Goal: Task Accomplishment & Management: Use online tool/utility

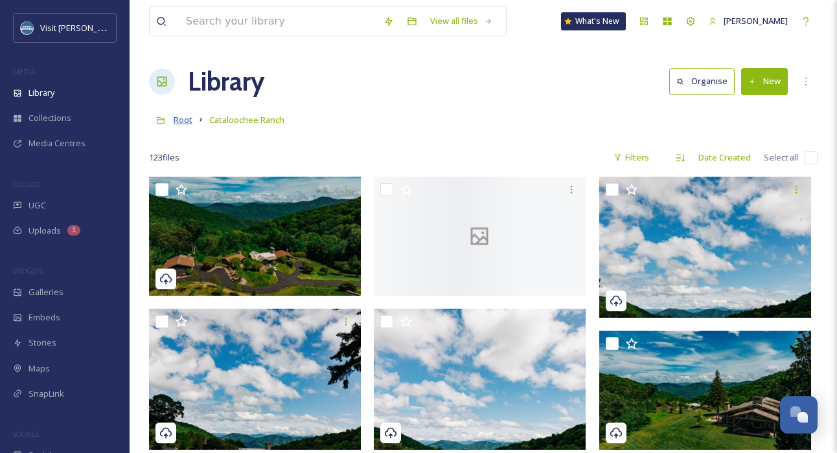
click at [183, 122] on span "Root" at bounding box center [183, 120] width 19 height 12
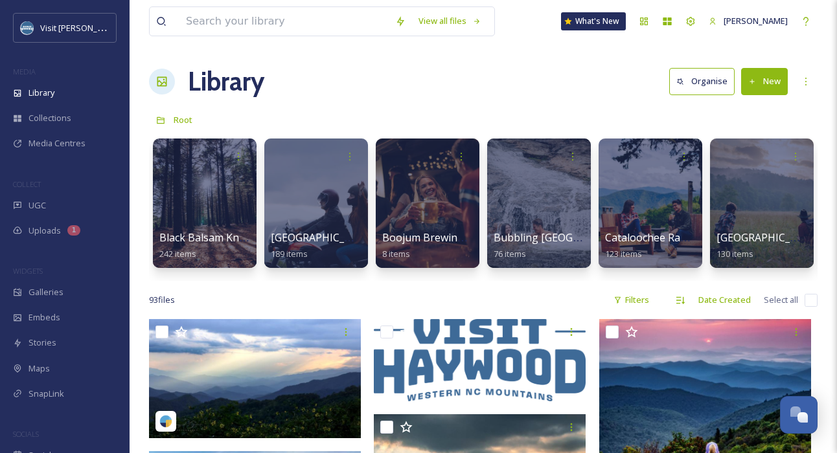
click at [763, 82] on button "New" at bounding box center [764, 81] width 47 height 27
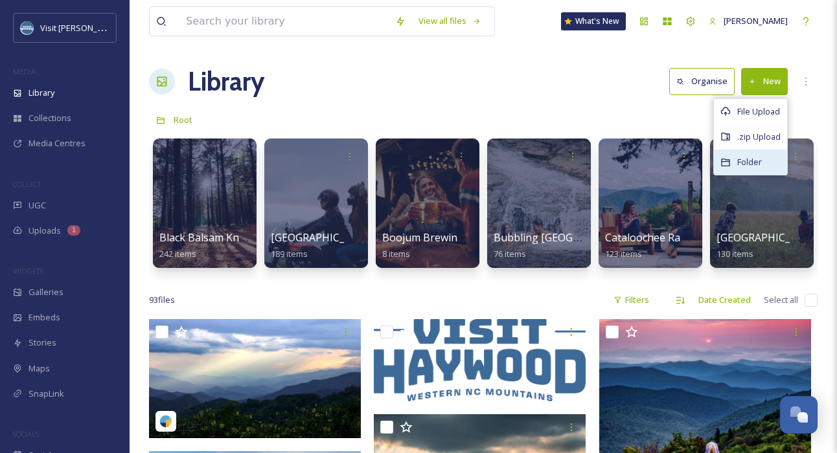
click at [749, 151] on div "Folder" at bounding box center [750, 162] width 73 height 25
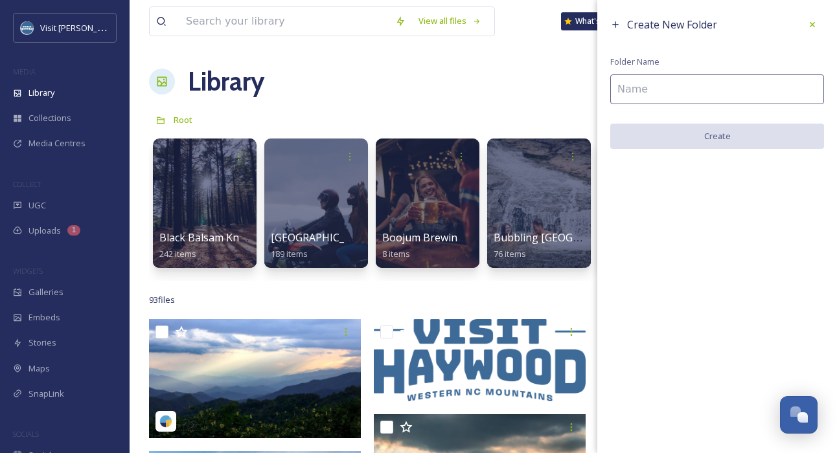
click at [674, 84] on input at bounding box center [717, 89] width 214 height 30
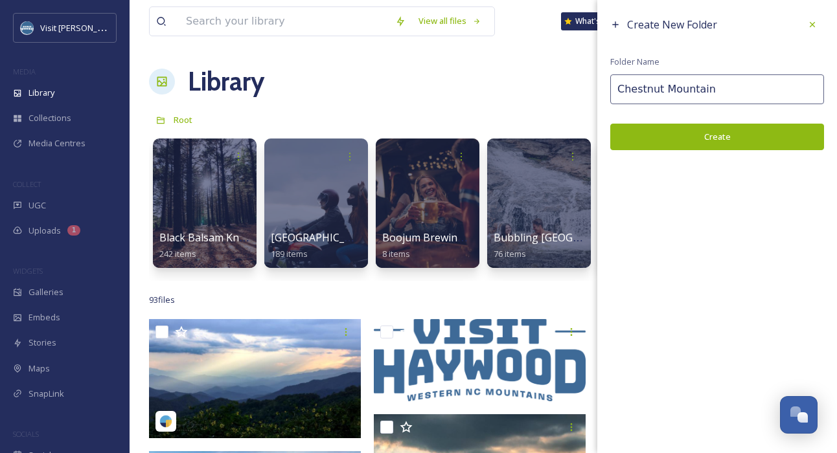
type input "Chestnut Mountain"
click at [689, 128] on button "Create" at bounding box center [717, 137] width 214 height 27
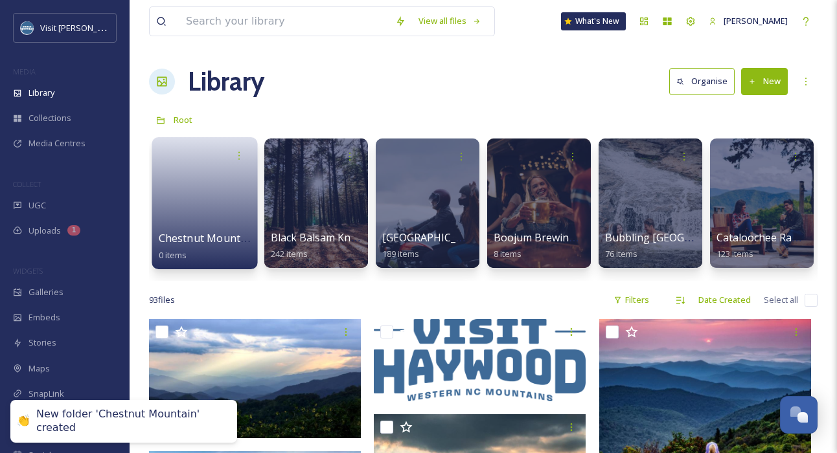
click at [191, 198] on link at bounding box center [205, 199] width 93 height 63
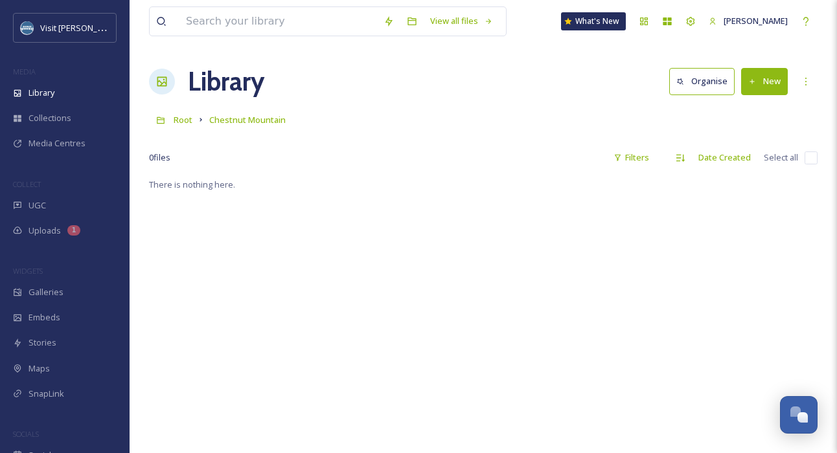
click at [751, 84] on icon at bounding box center [752, 82] width 8 height 8
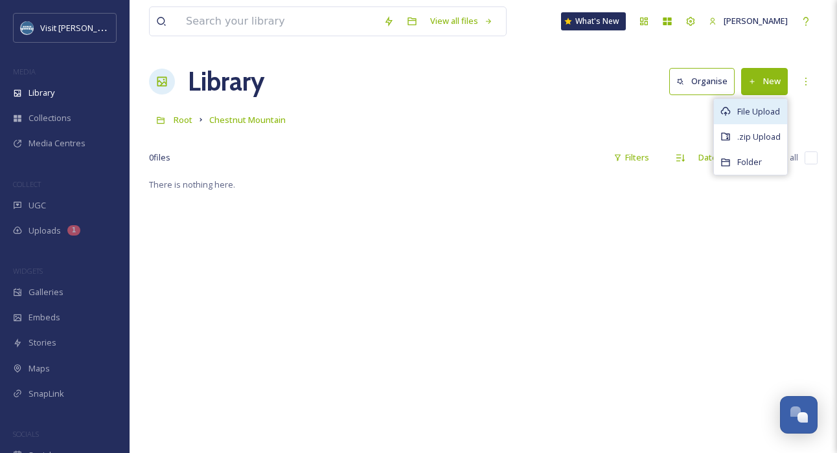
click at [746, 110] on span "File Upload" at bounding box center [758, 112] width 43 height 12
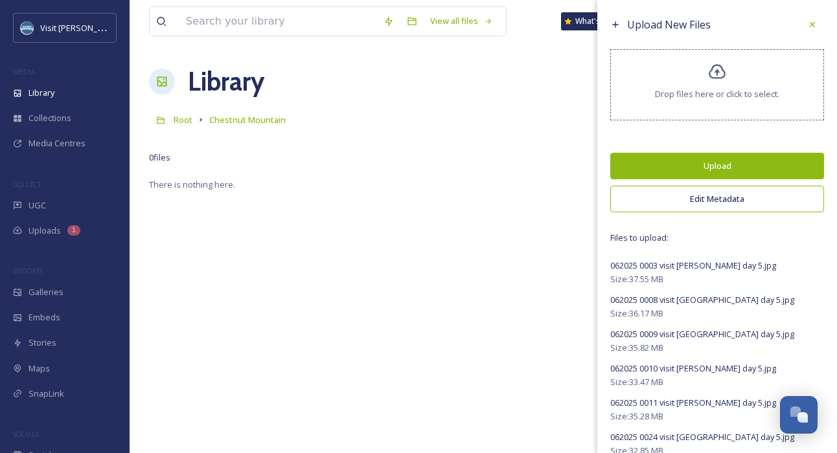
click at [718, 200] on button "Edit Metadata" at bounding box center [717, 199] width 214 height 27
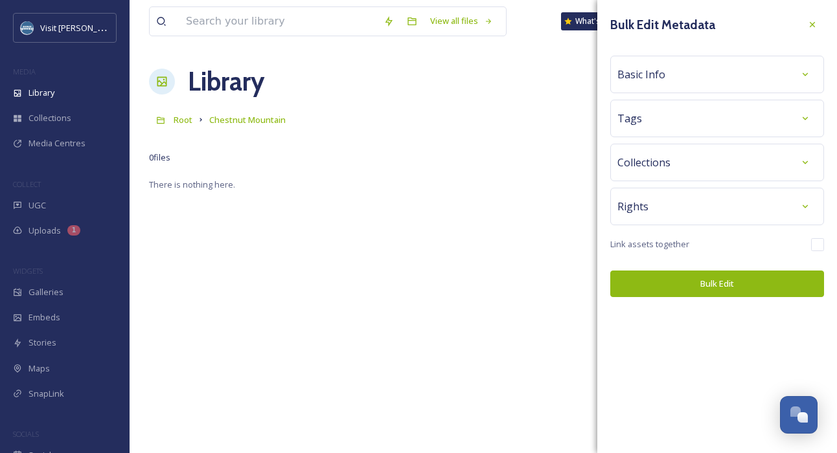
click at [653, 113] on div "Tags" at bounding box center [716, 118] width 199 height 23
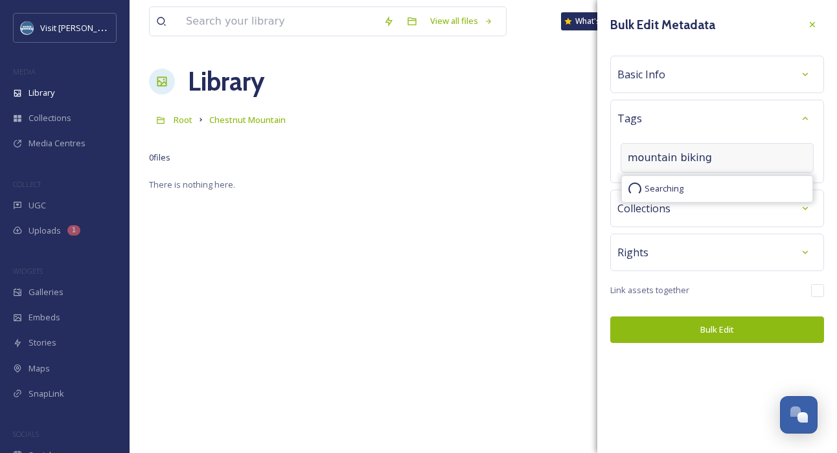
type input "mountain biking"
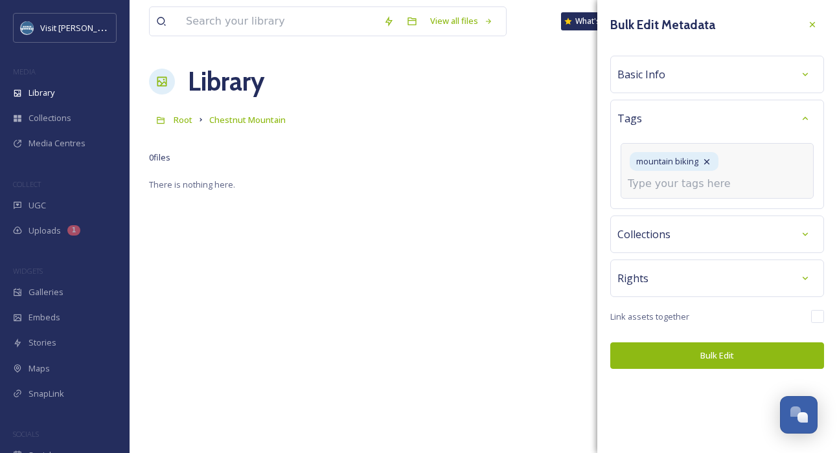
click at [671, 183] on input at bounding box center [693, 184] width 130 height 16
type input "canton"
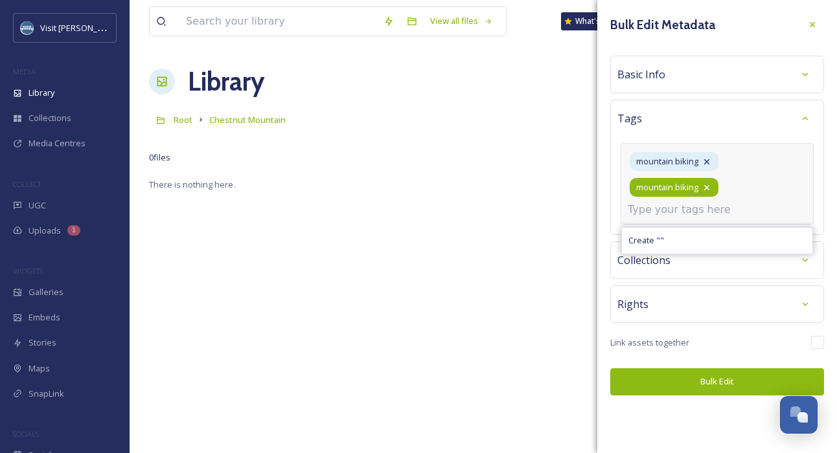
click at [707, 188] on icon at bounding box center [706, 188] width 10 height 10
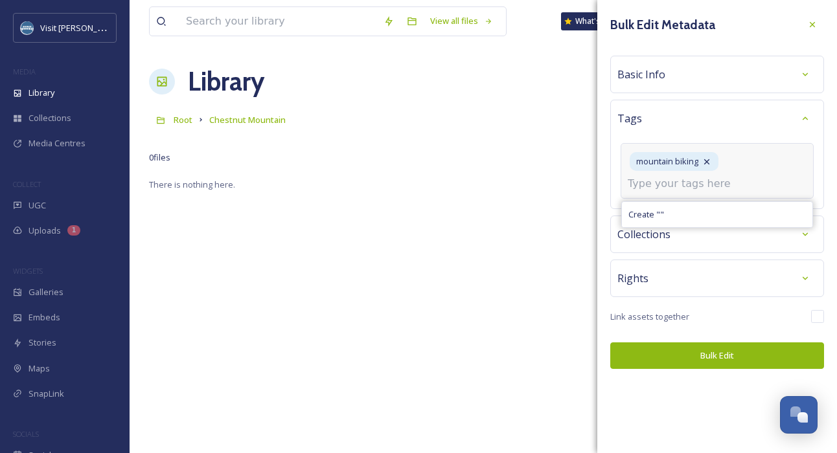
click at [684, 183] on input at bounding box center [693, 184] width 130 height 16
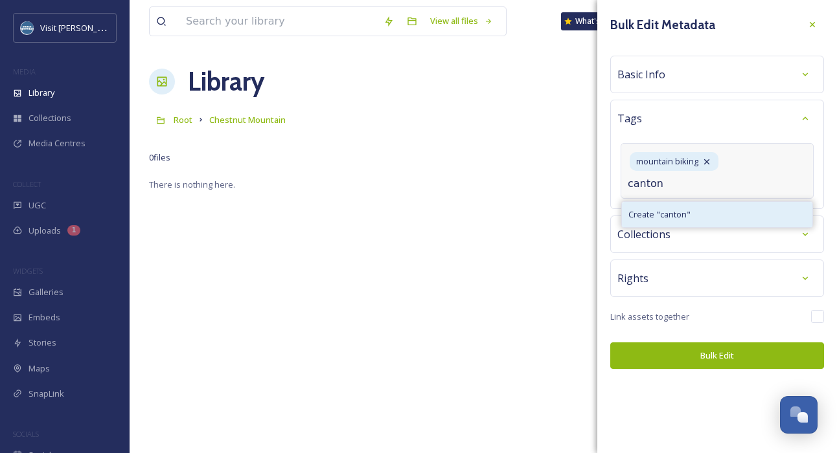
type input "canton"
click at [664, 217] on span "Create " canton "" at bounding box center [659, 215] width 62 height 12
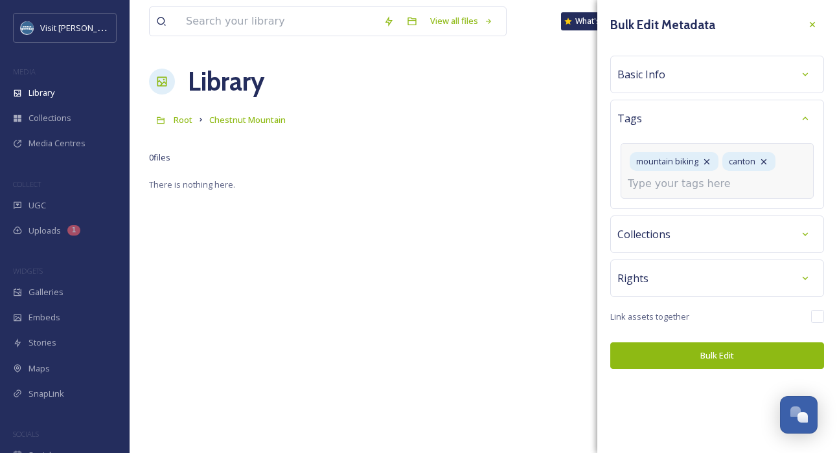
click at [689, 185] on input at bounding box center [693, 184] width 130 height 16
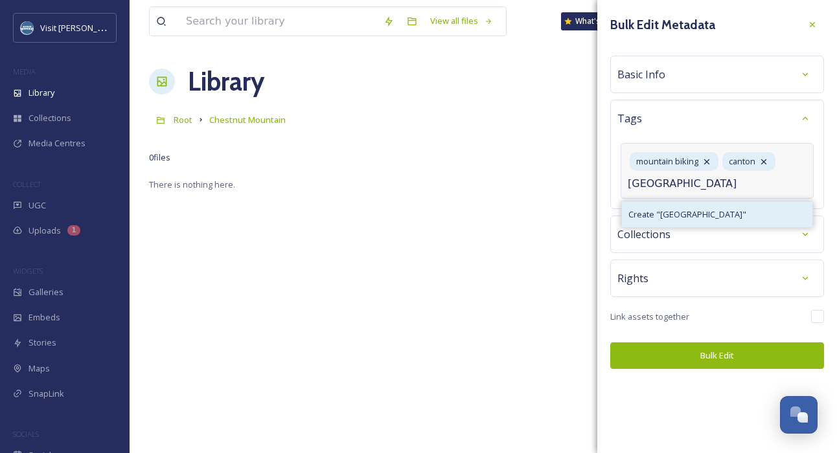
type input "[GEOGRAPHIC_DATA]"
click at [718, 214] on div "Create " berm park "" at bounding box center [717, 214] width 190 height 25
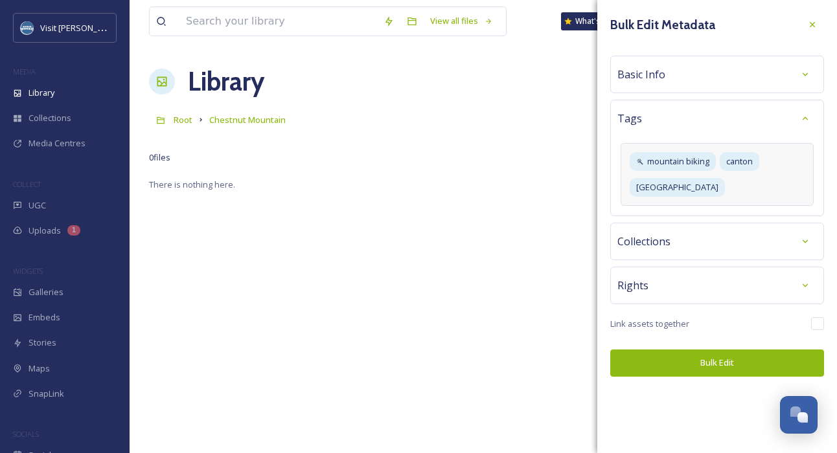
click at [685, 80] on div "Basic Info" at bounding box center [716, 74] width 199 height 23
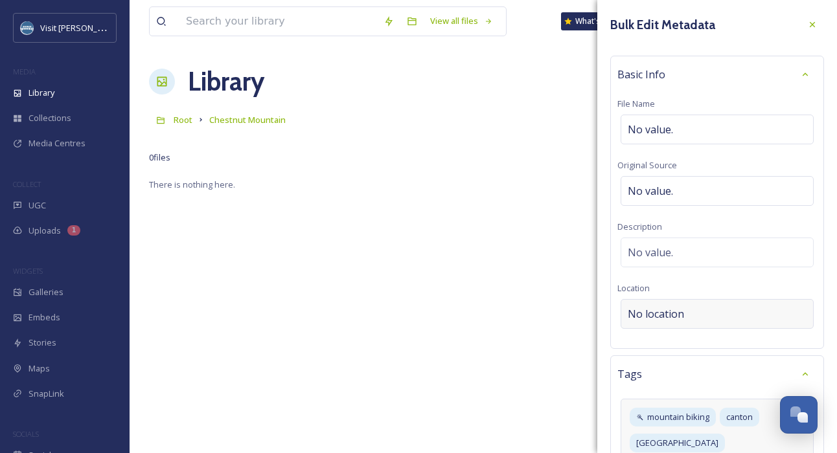
click at [683, 315] on div "No location" at bounding box center [717, 314] width 193 height 30
click at [683, 315] on input at bounding box center [717, 314] width 192 height 28
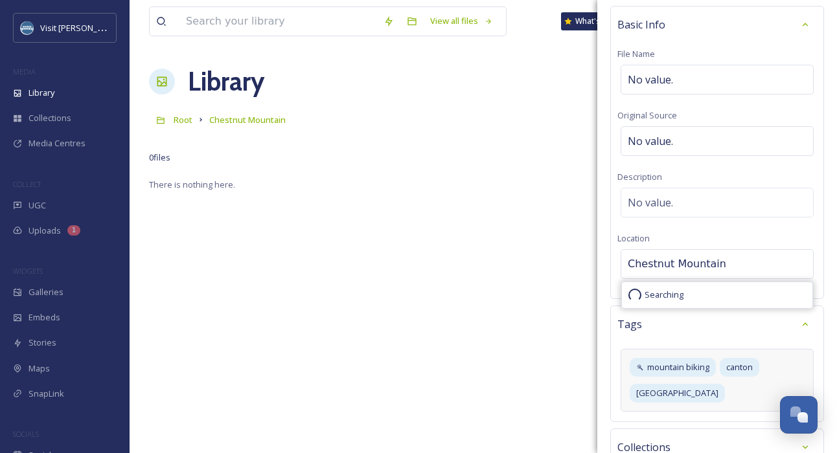
scroll to position [61, 0]
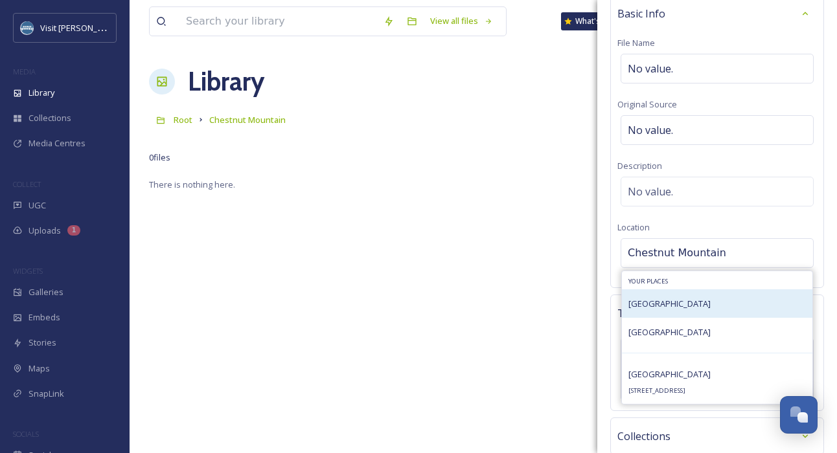
type input "Chestnut Mountain"
click at [703, 305] on span "[GEOGRAPHIC_DATA]" at bounding box center [669, 304] width 82 height 12
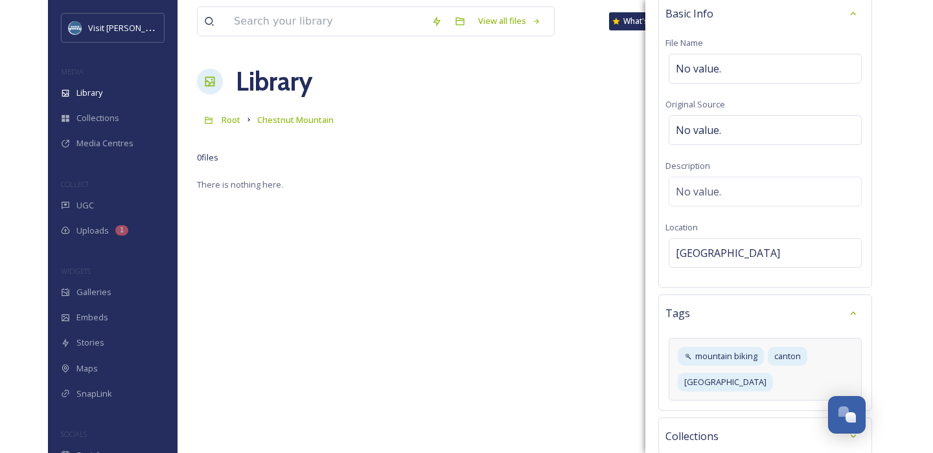
scroll to position [191, 0]
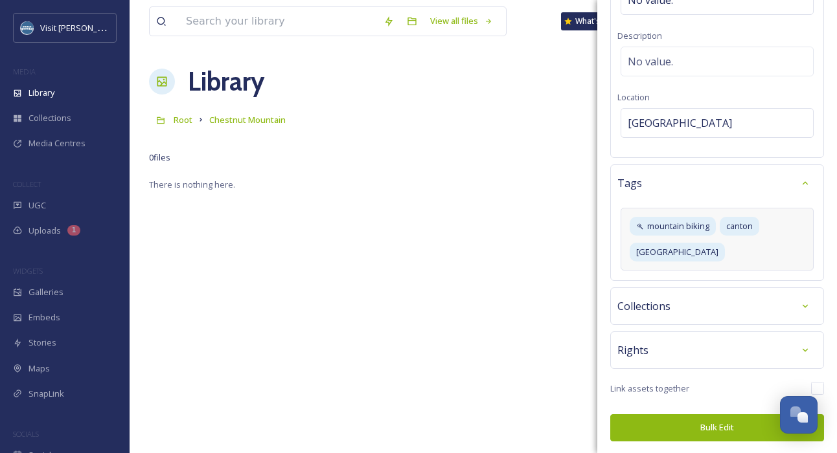
click at [674, 428] on button "Bulk Edit" at bounding box center [717, 428] width 214 height 27
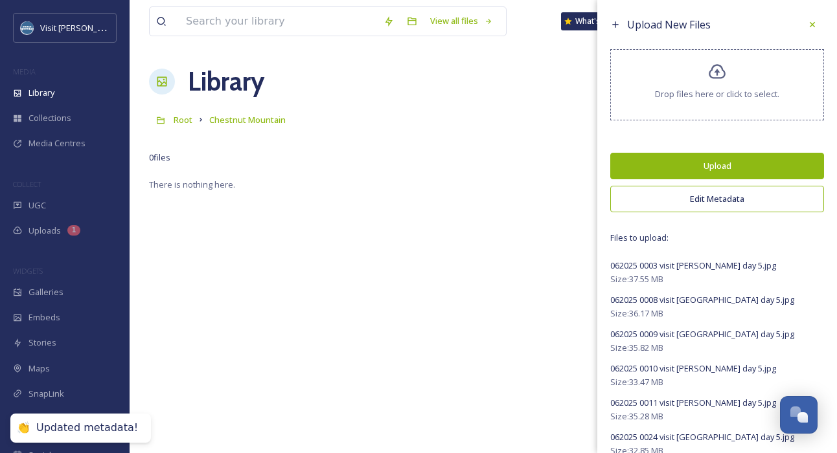
click at [702, 170] on button "Upload" at bounding box center [717, 166] width 214 height 27
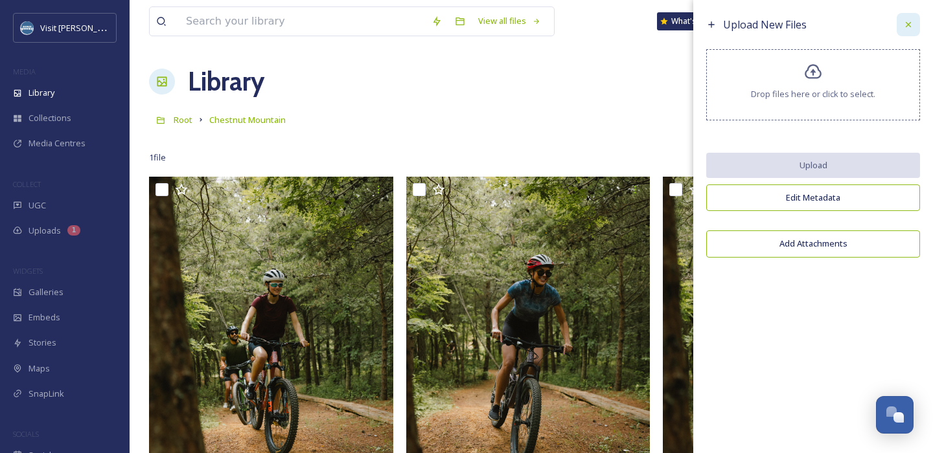
click at [836, 23] on icon at bounding box center [907, 24] width 5 height 5
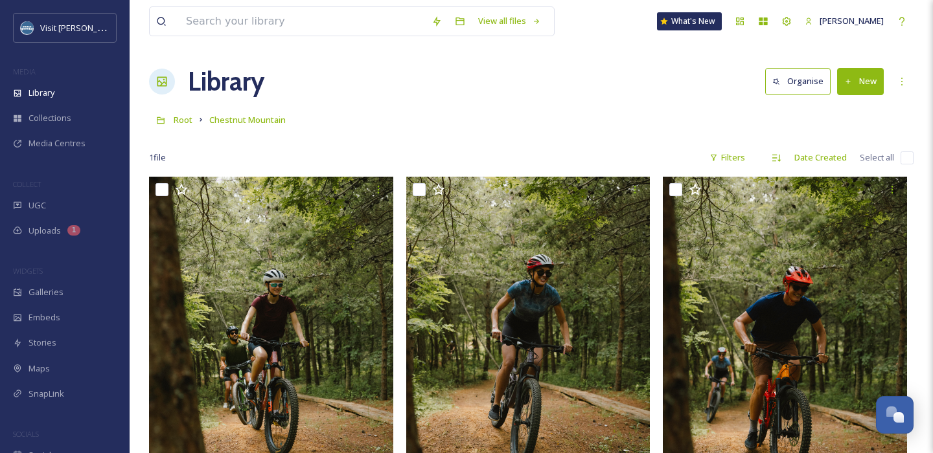
click at [567, 109] on div "Root Chestnut Mountain" at bounding box center [531, 120] width 764 height 25
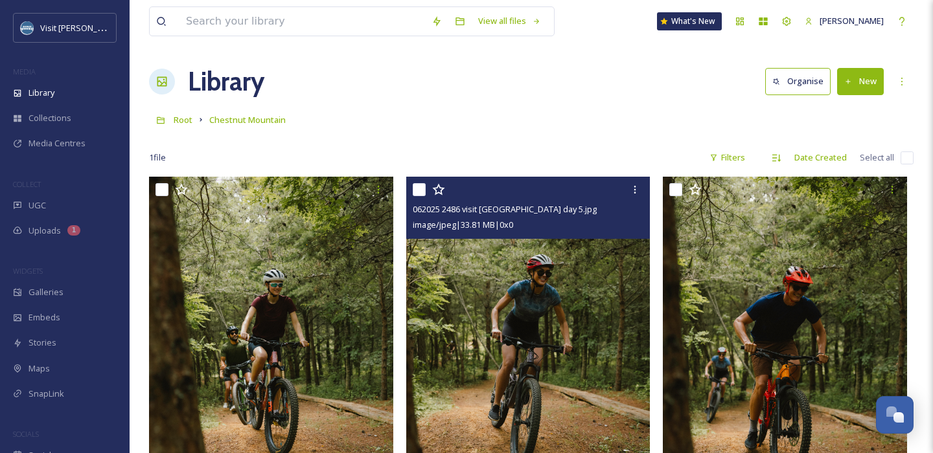
scroll to position [0, 0]
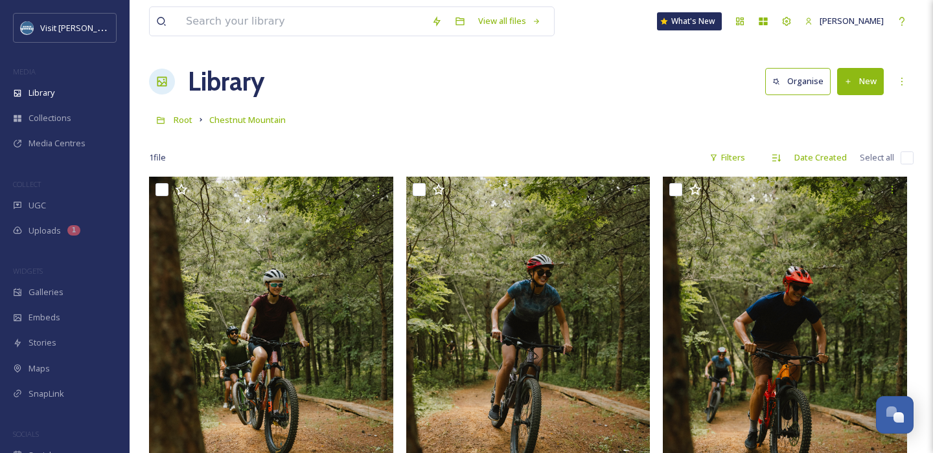
click at [513, 116] on div "Root Chestnut Mountain" at bounding box center [531, 120] width 764 height 25
click at [185, 124] on span "Root" at bounding box center [183, 120] width 19 height 12
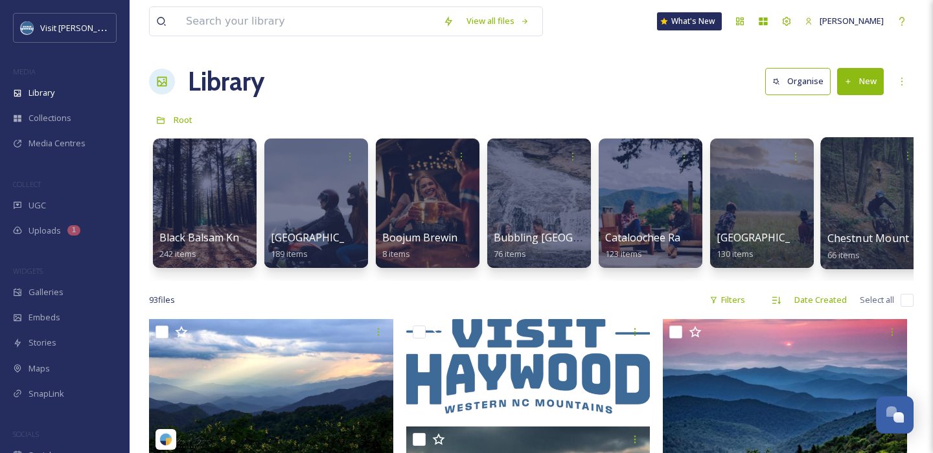
scroll to position [0, 249]
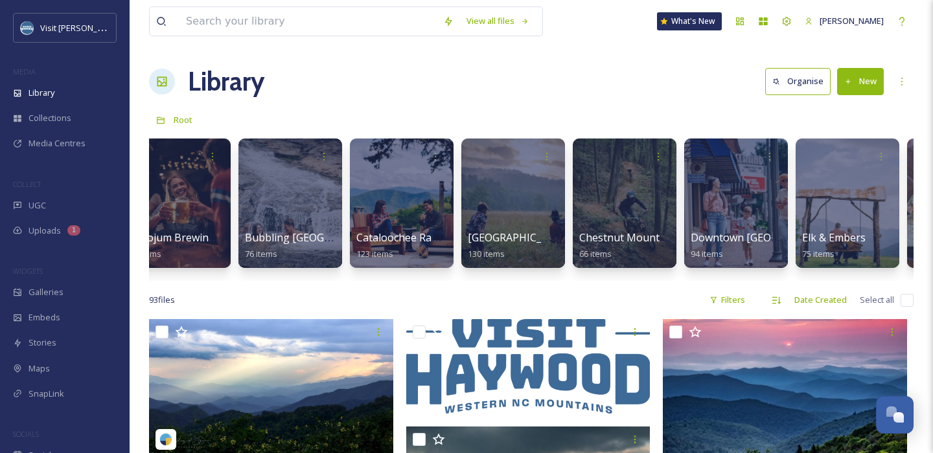
click at [836, 91] on button "New" at bounding box center [860, 81] width 47 height 27
click at [836, 163] on span "Folder" at bounding box center [845, 162] width 25 height 12
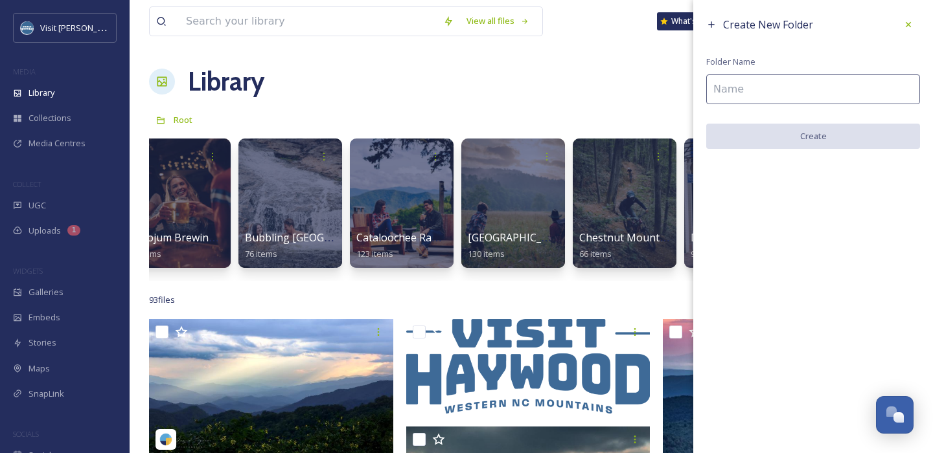
click at [776, 84] on input at bounding box center [813, 89] width 214 height 30
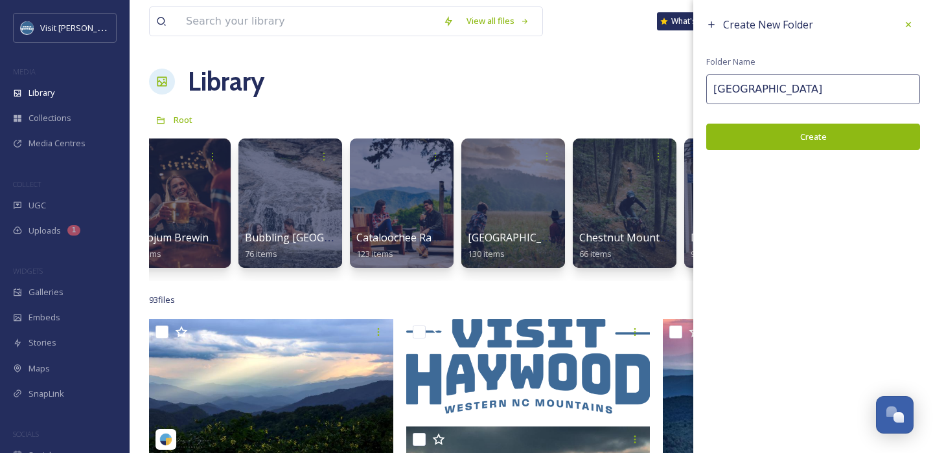
type input "[GEOGRAPHIC_DATA]"
click at [788, 141] on button "Create" at bounding box center [813, 137] width 214 height 27
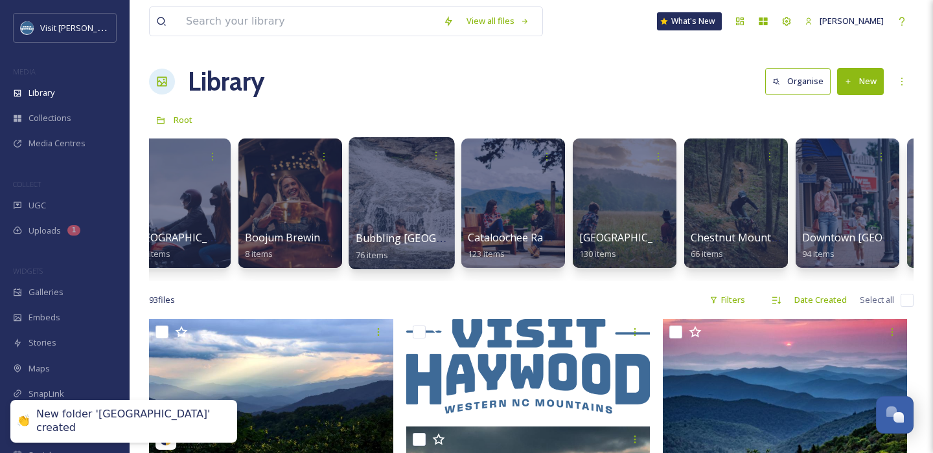
scroll to position [0, 0]
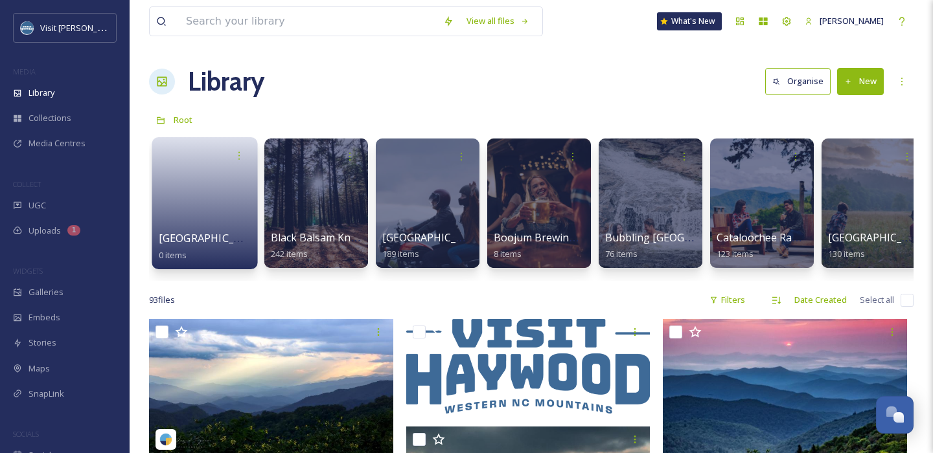
click at [205, 189] on link at bounding box center [205, 199] width 93 height 63
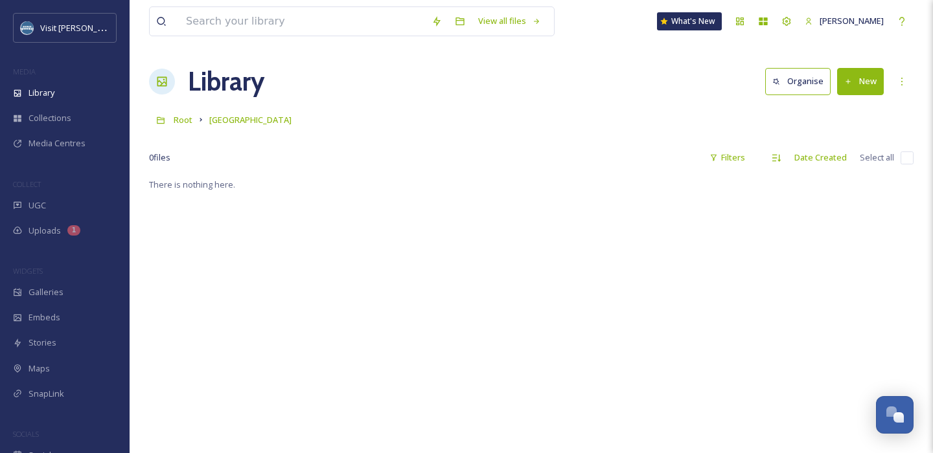
click at [396, 75] on div "Library Organise New" at bounding box center [531, 81] width 764 height 39
click at [836, 74] on button "New" at bounding box center [860, 81] width 47 height 27
click at [836, 114] on span "File Upload" at bounding box center [854, 112] width 43 height 12
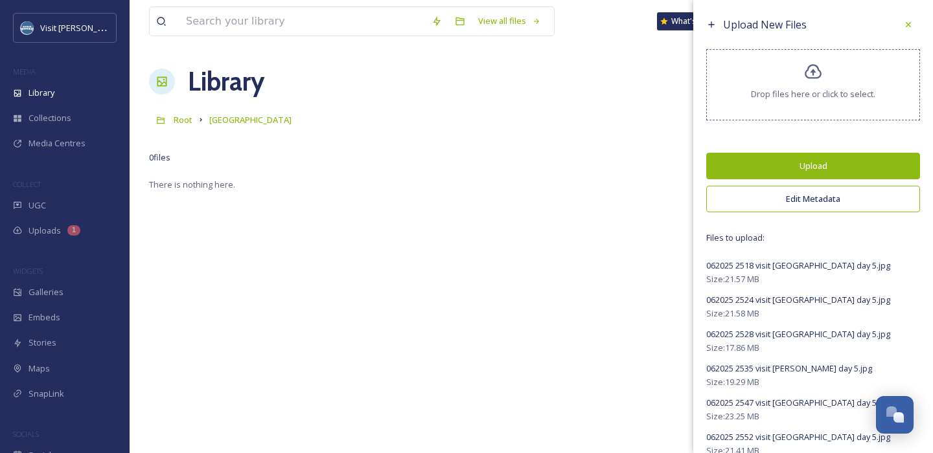
click at [798, 205] on button "Edit Metadata" at bounding box center [813, 199] width 214 height 27
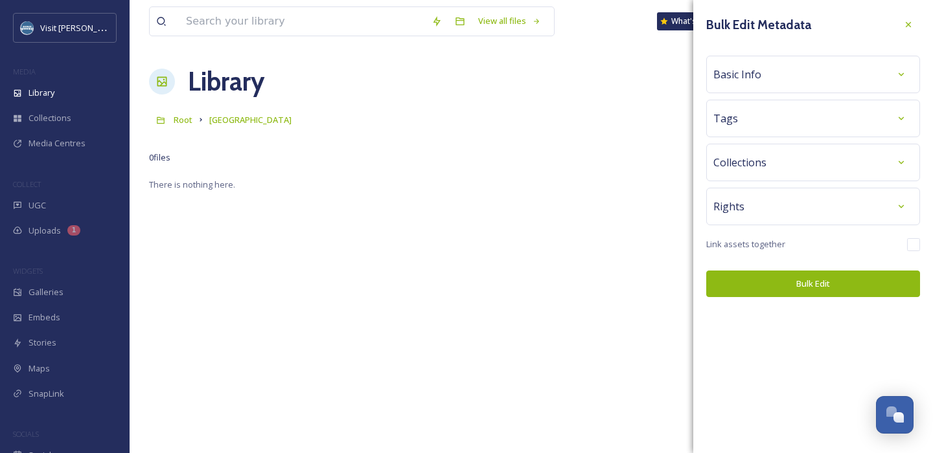
click at [749, 120] on div "Tags" at bounding box center [812, 118] width 199 height 23
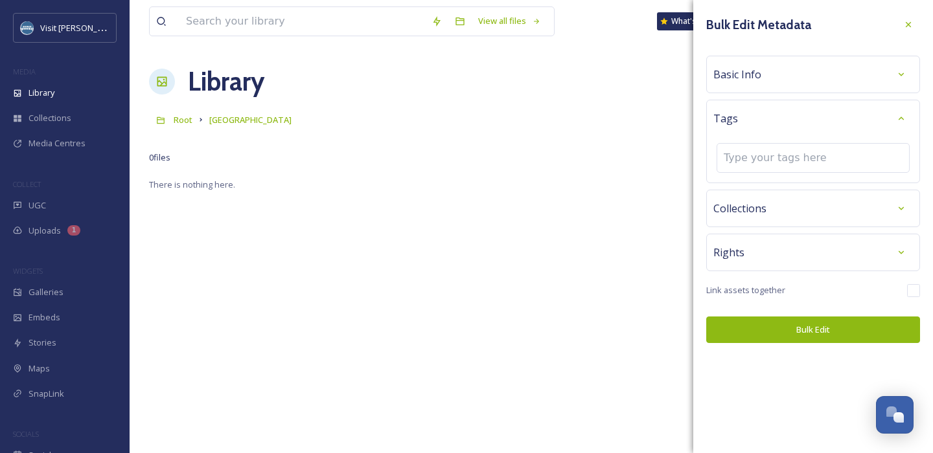
click at [749, 120] on div "Tags" at bounding box center [812, 118] width 199 height 23
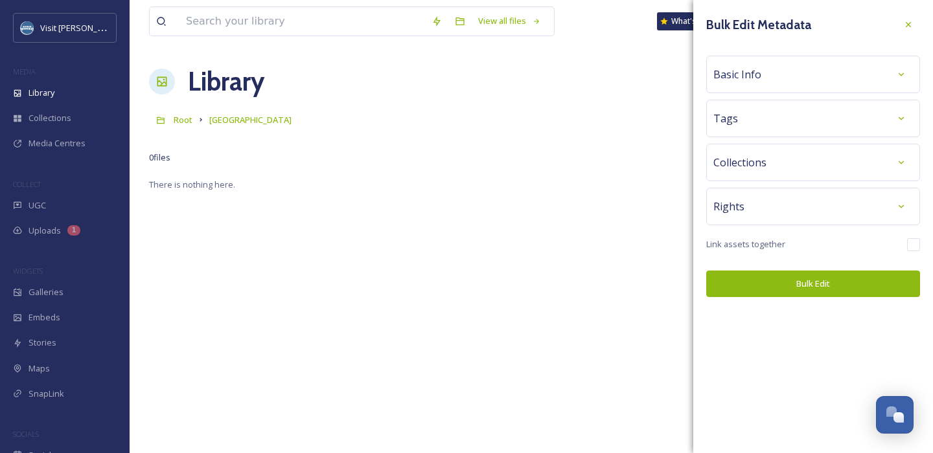
click at [749, 120] on div "Tags" at bounding box center [812, 118] width 199 height 23
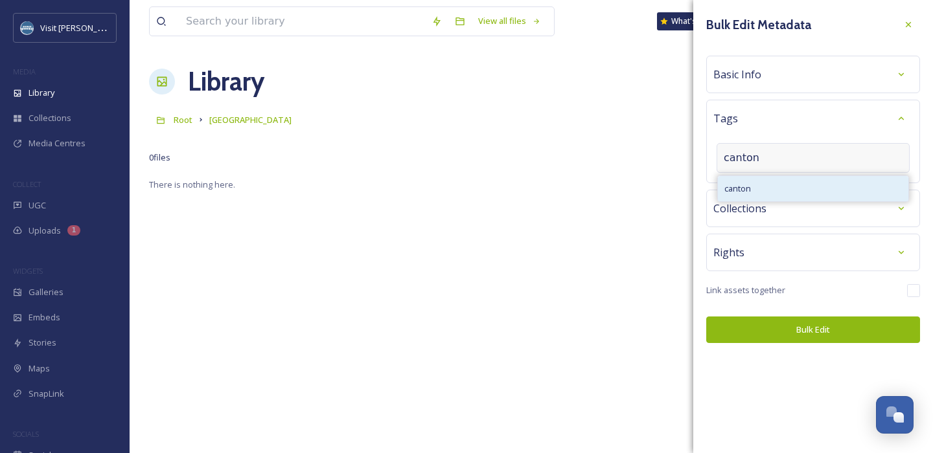
type input "canton"
click at [772, 188] on div "canton" at bounding box center [813, 188] width 190 height 25
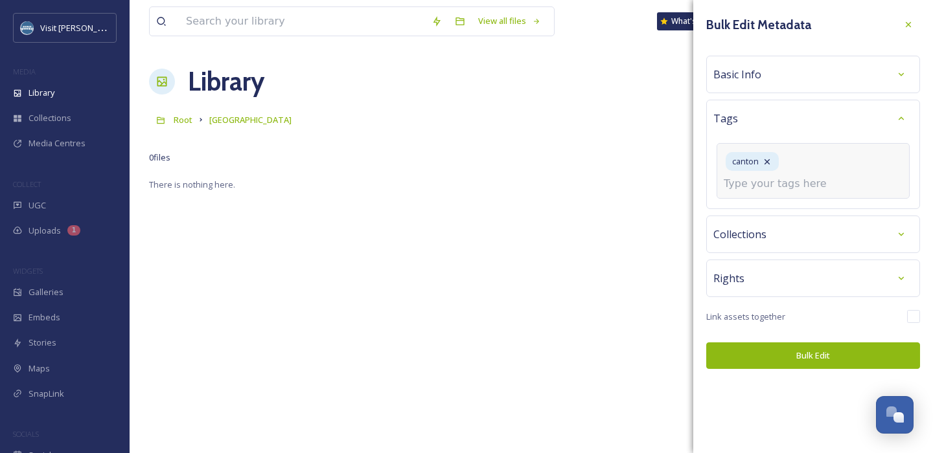
click at [794, 176] on input at bounding box center [788, 184] width 130 height 16
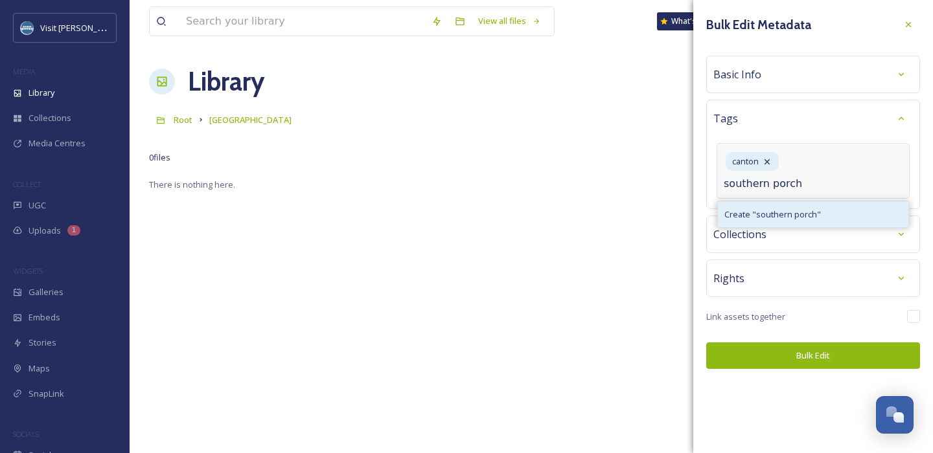
type input "southern porch"
click at [799, 209] on span "Create " southern porch "" at bounding box center [772, 215] width 97 height 12
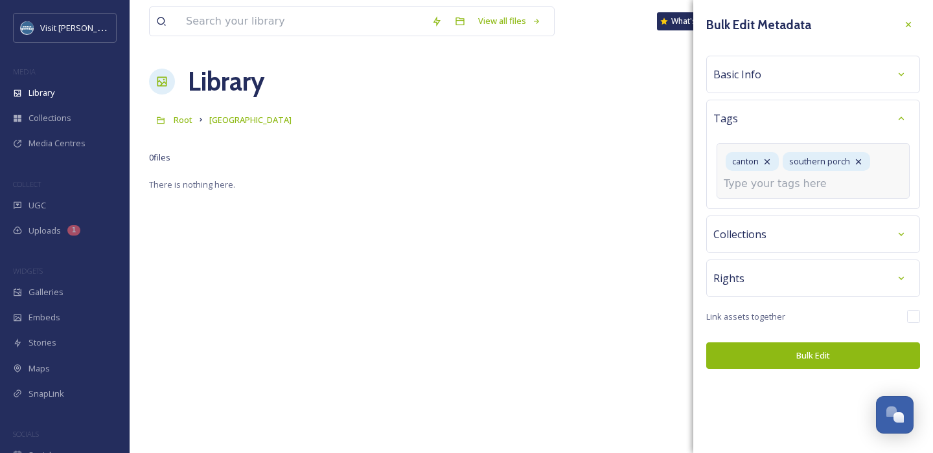
click at [782, 71] on div "Basic Info" at bounding box center [812, 74] width 199 height 23
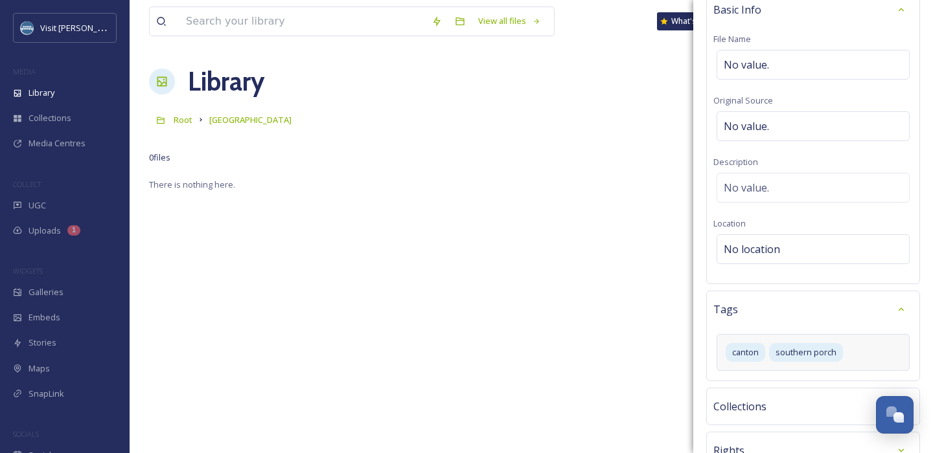
scroll to position [78, 0]
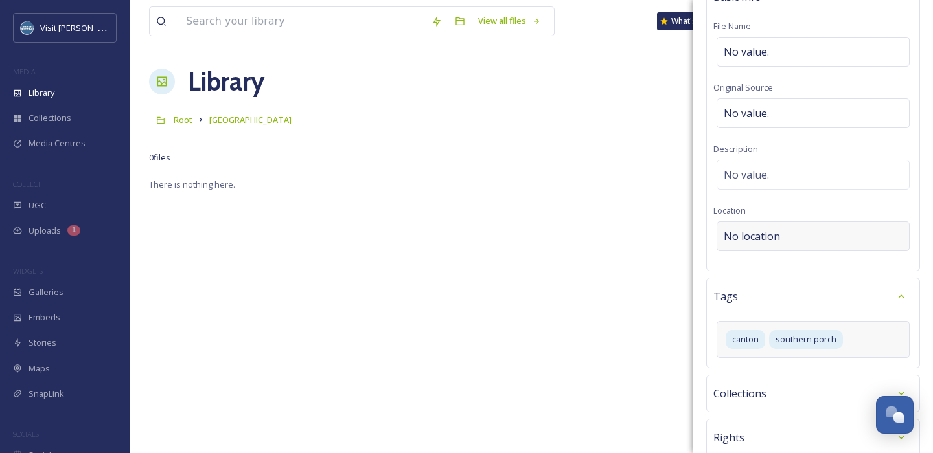
click at [744, 242] on span "No location" at bounding box center [751, 237] width 56 height 16
click at [744, 242] on input at bounding box center [813, 236] width 192 height 28
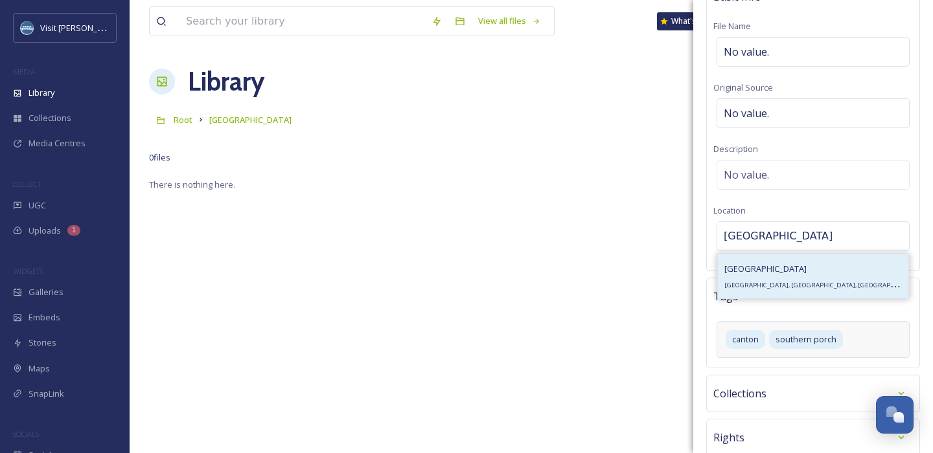
type input "[GEOGRAPHIC_DATA]"
click at [778, 277] on div "[GEOGRAPHIC_DATA], [GEOGRAPHIC_DATA], [GEOGRAPHIC_DATA]" at bounding box center [813, 277] width 190 height 44
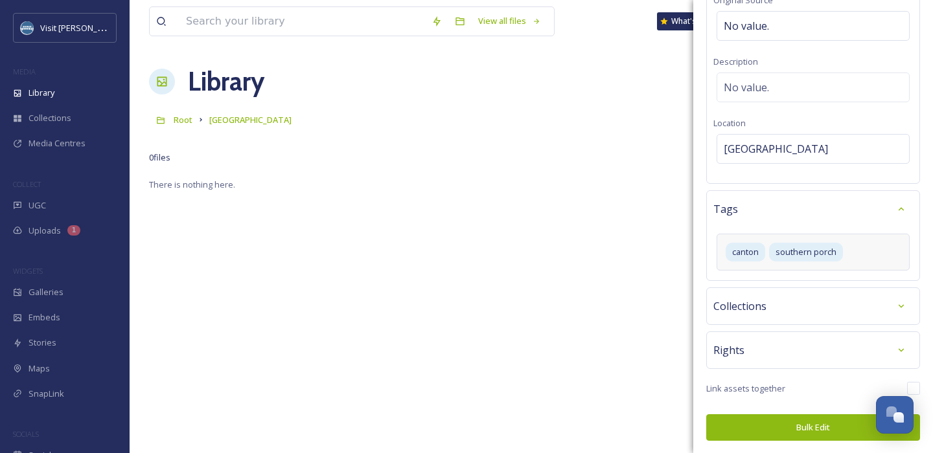
scroll to position [79, 0]
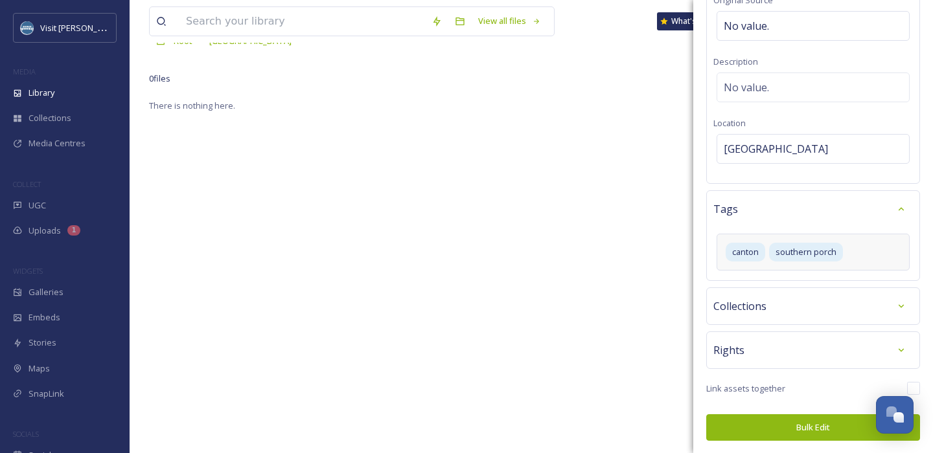
click at [762, 419] on button "Bulk Edit" at bounding box center [813, 428] width 214 height 27
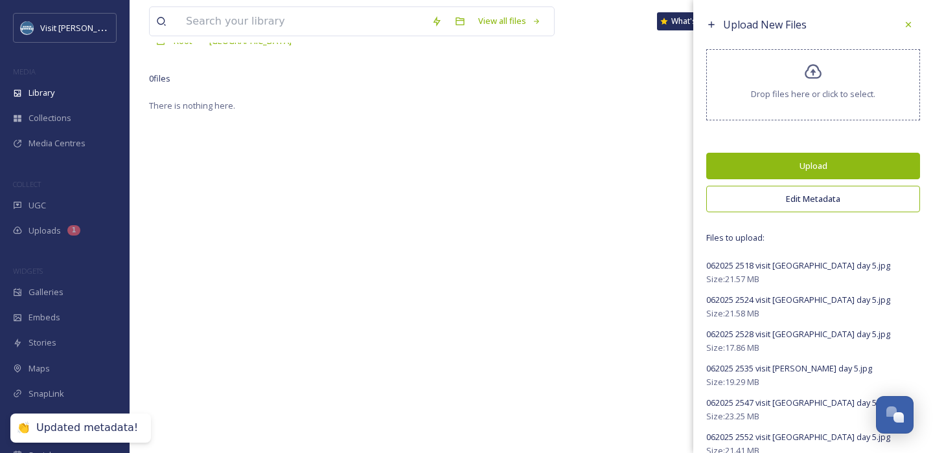
click at [781, 160] on button "Upload" at bounding box center [813, 166] width 214 height 27
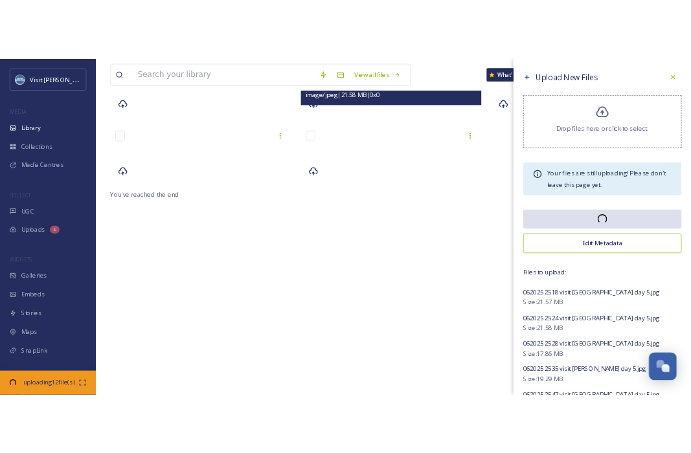
scroll to position [0, 0]
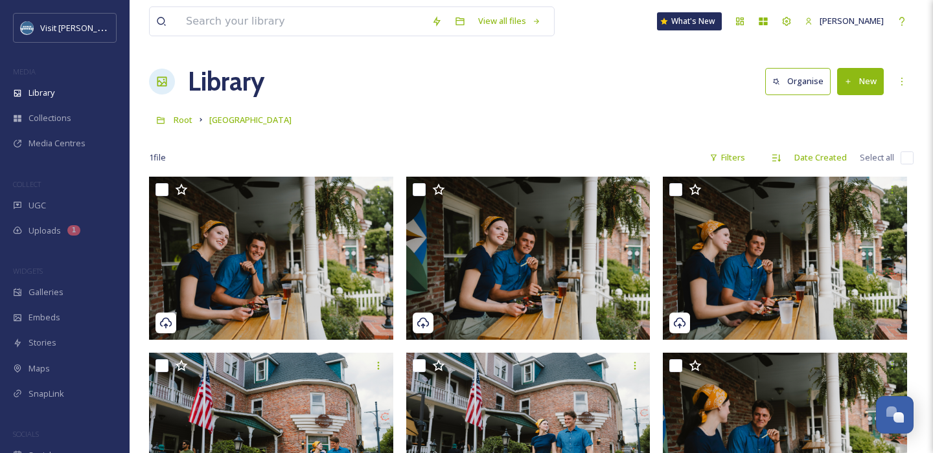
click at [478, 81] on div "Library Organise New" at bounding box center [531, 81] width 764 height 39
